Goal: Task Accomplishment & Management: Use online tool/utility

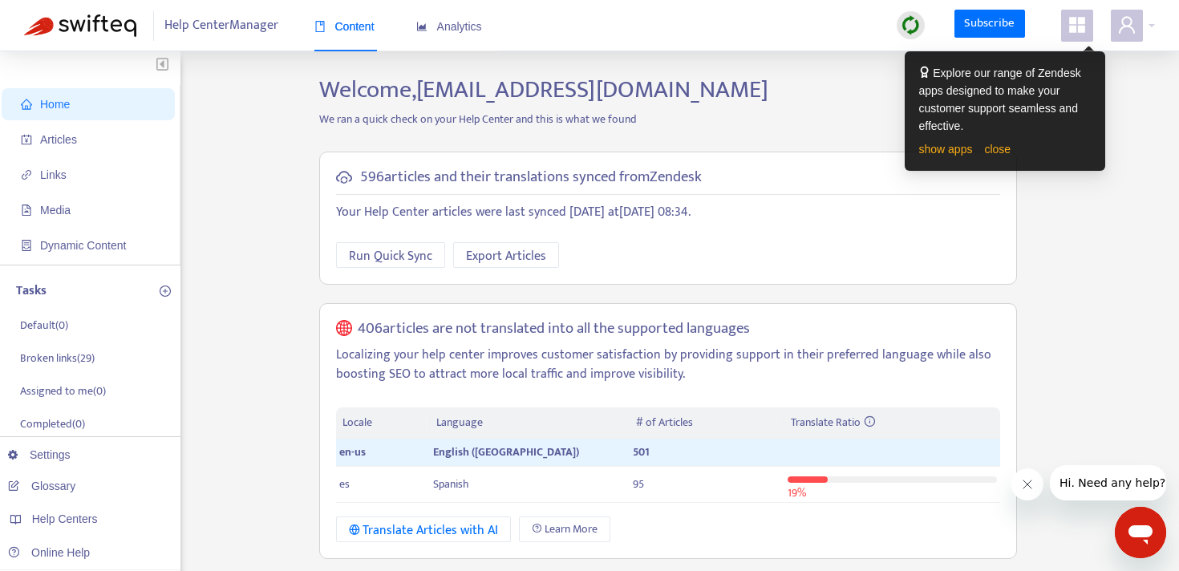
click at [1072, 36] on span at bounding box center [1077, 26] width 32 height 32
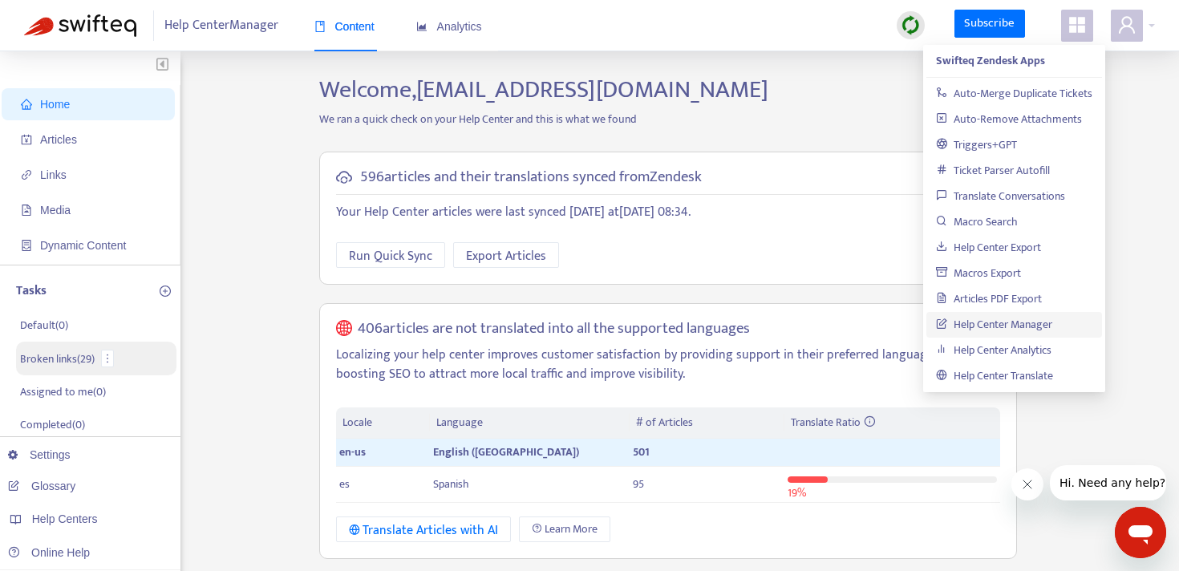
click at [64, 369] on li "Broken links ( 29 )" at bounding box center [96, 359] width 160 height 34
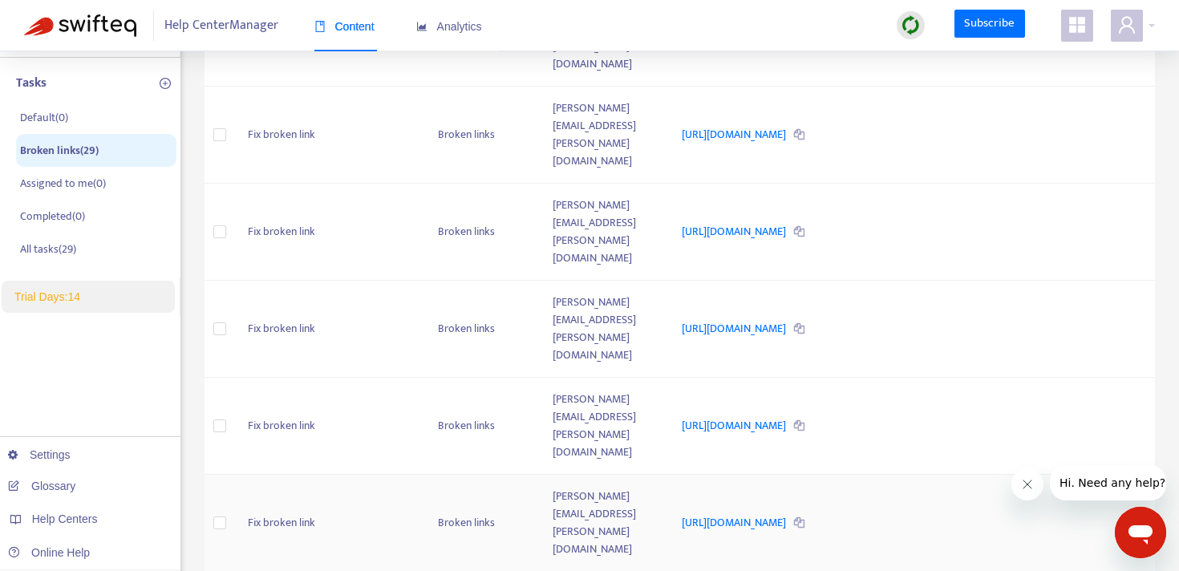
scroll to position [215, 0]
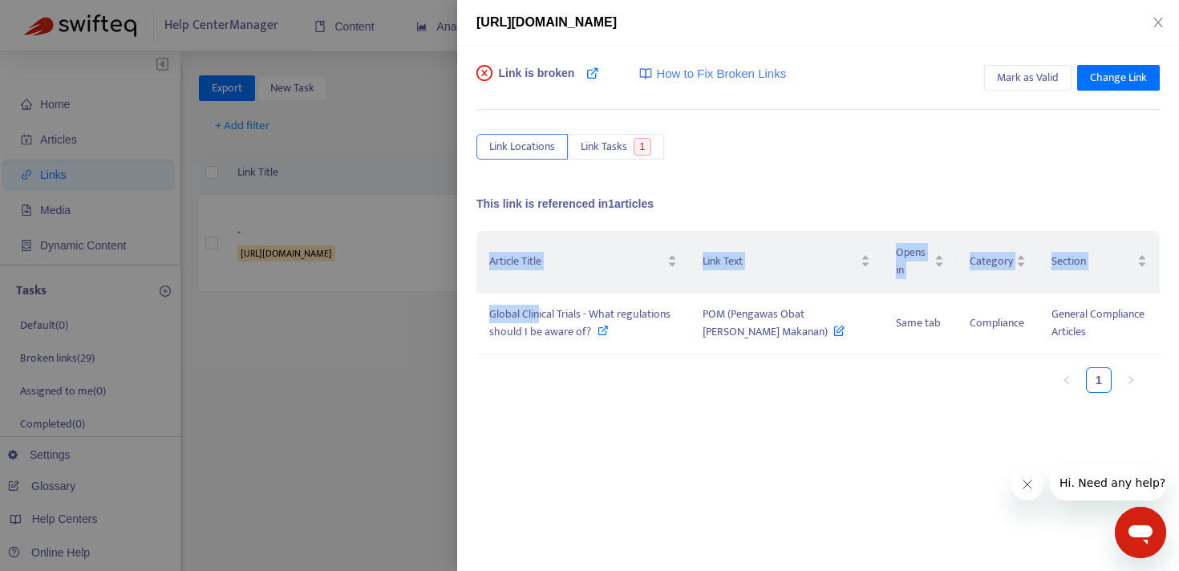
drag, startPoint x: 539, startPoint y: 318, endPoint x: 558, endPoint y: 403, distance: 87.2
click at [558, 403] on div "Article Title Link Text Opens in Category Section Global Clinical Trials - What…" at bounding box center [817, 318] width 683 height 175
click at [756, 332] on span "POM (Pengawas Obat [PERSON_NAME] Makanan)" at bounding box center [774, 323] width 142 height 36
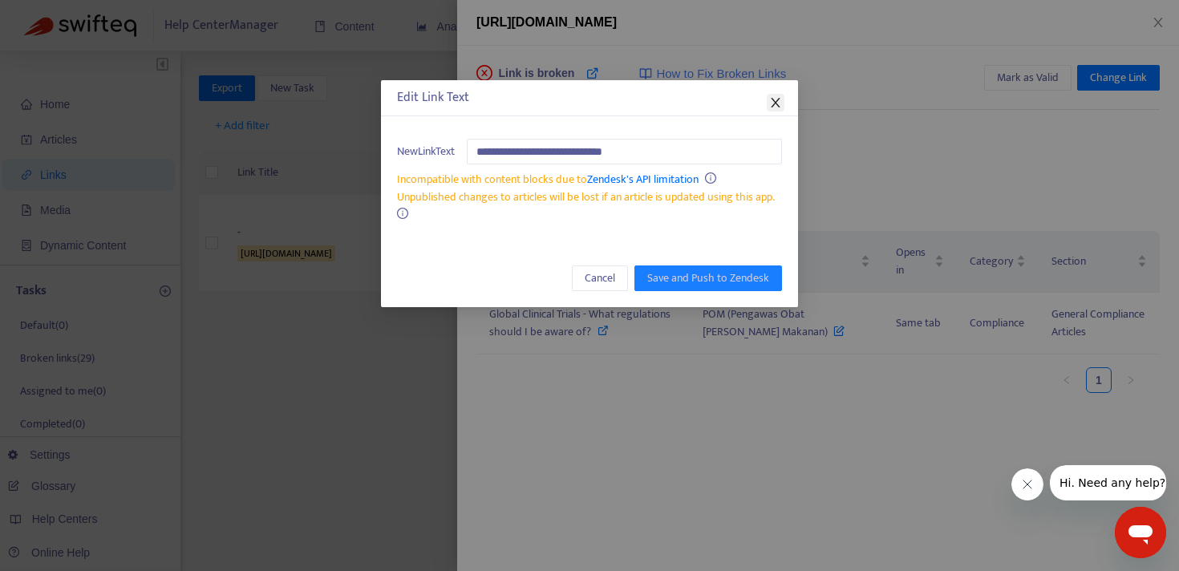
click at [772, 101] on icon "close" at bounding box center [775, 102] width 13 height 13
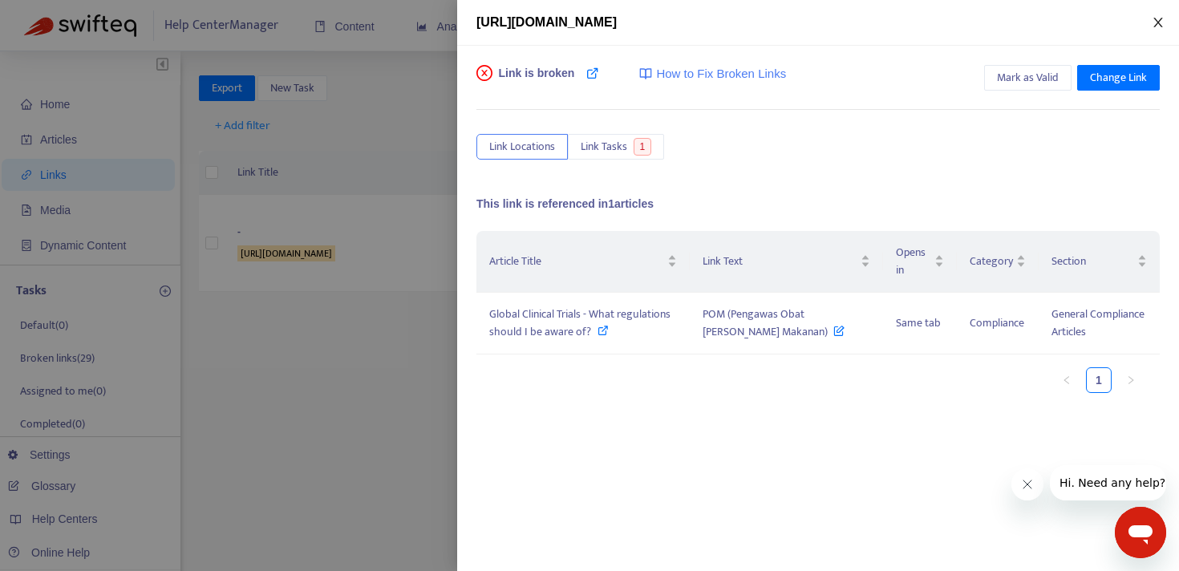
click at [1161, 18] on icon "close" at bounding box center [1157, 23] width 9 height 10
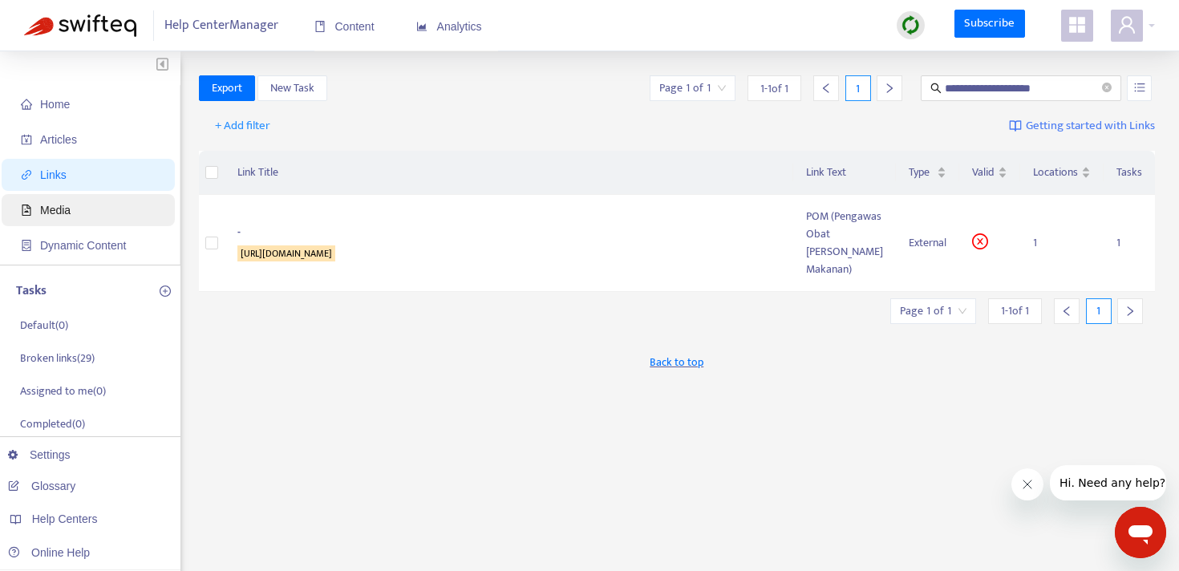
click at [87, 198] on span "Media" at bounding box center [91, 210] width 141 height 32
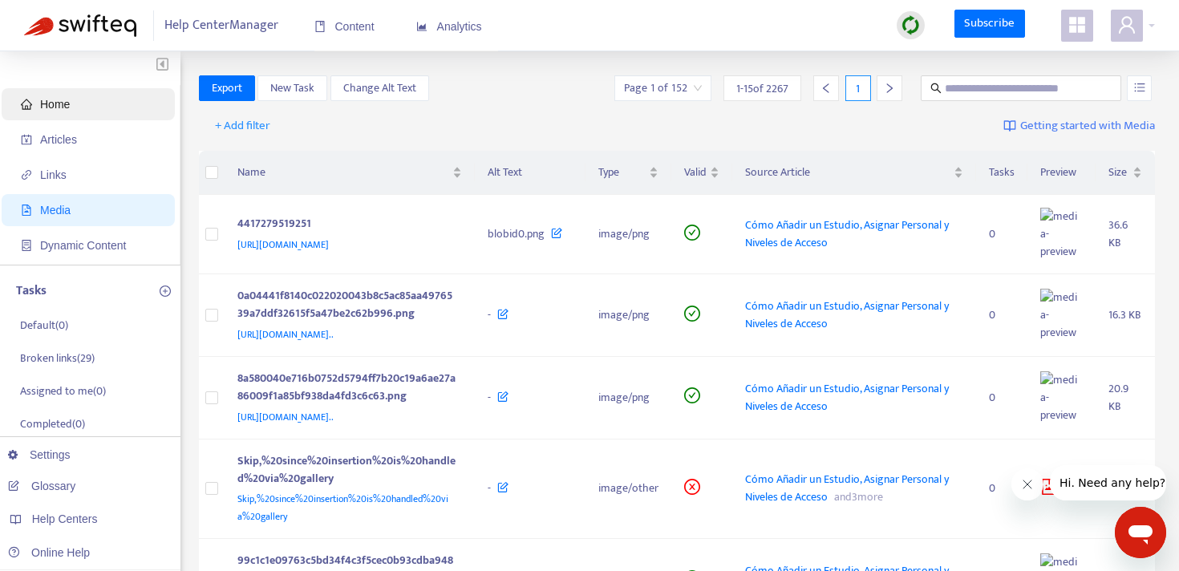
click at [75, 105] on span "Home" at bounding box center [91, 104] width 141 height 32
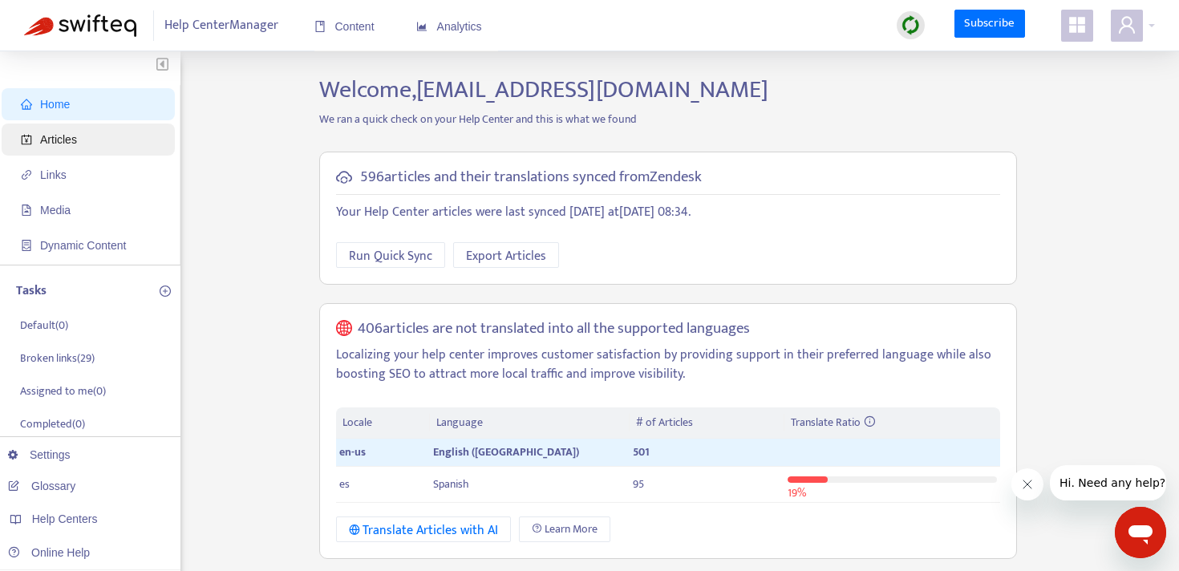
click at [56, 141] on span "Articles" at bounding box center [58, 139] width 37 height 13
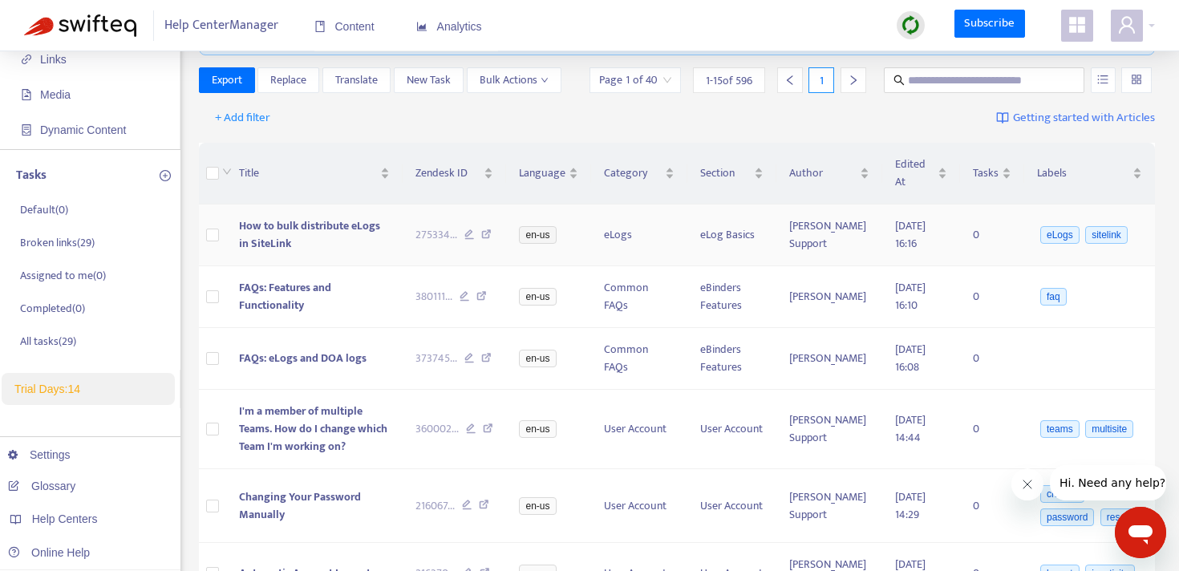
scroll to position [121, 0]
